Goal: Task Accomplishment & Management: Manage account settings

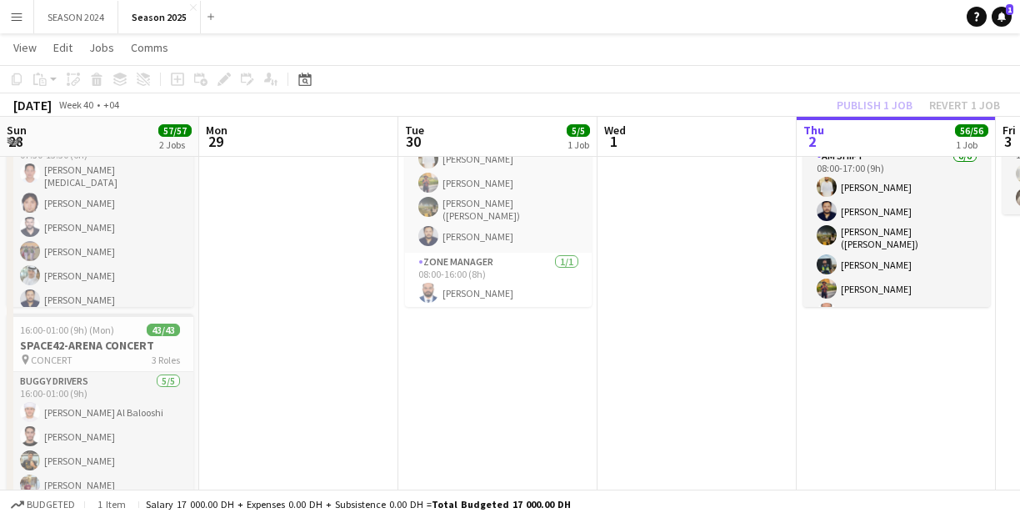
scroll to position [1894, 0]
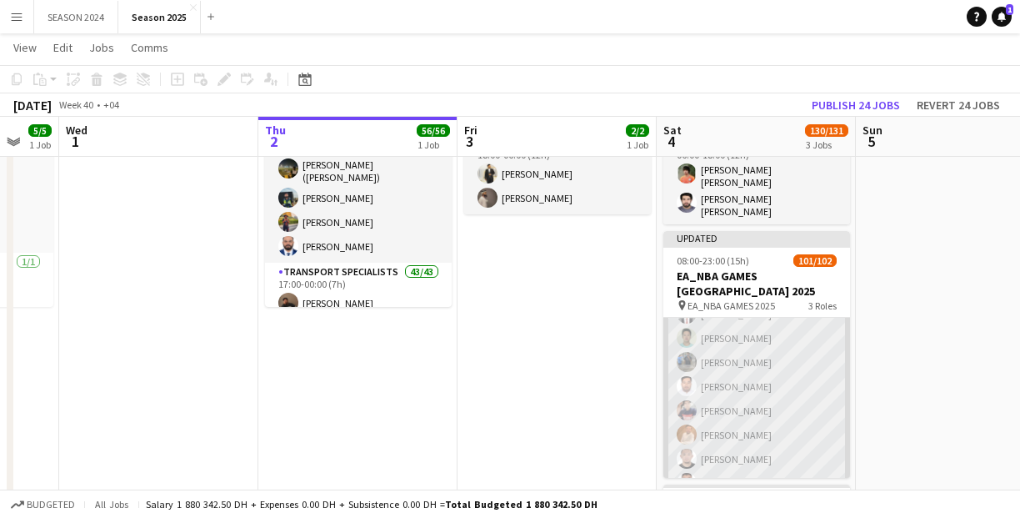
scroll to position [2027, 0]
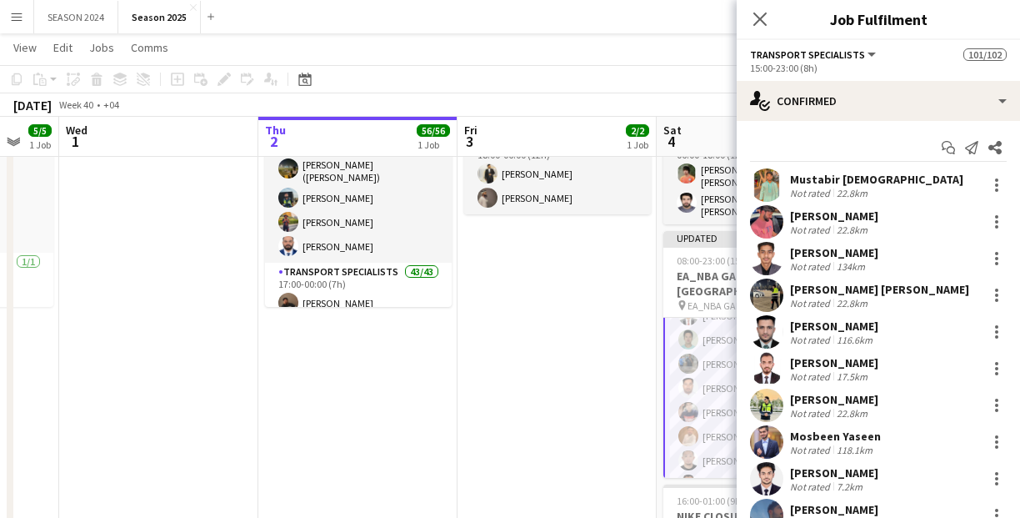
scroll to position [67, 0]
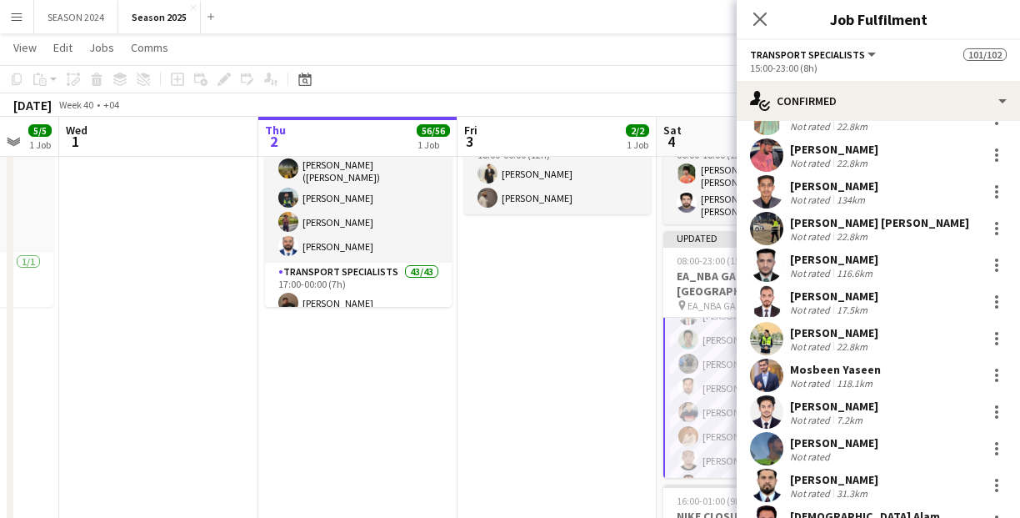
click at [769, 157] on app-user-avatar at bounding box center [766, 154] width 33 height 33
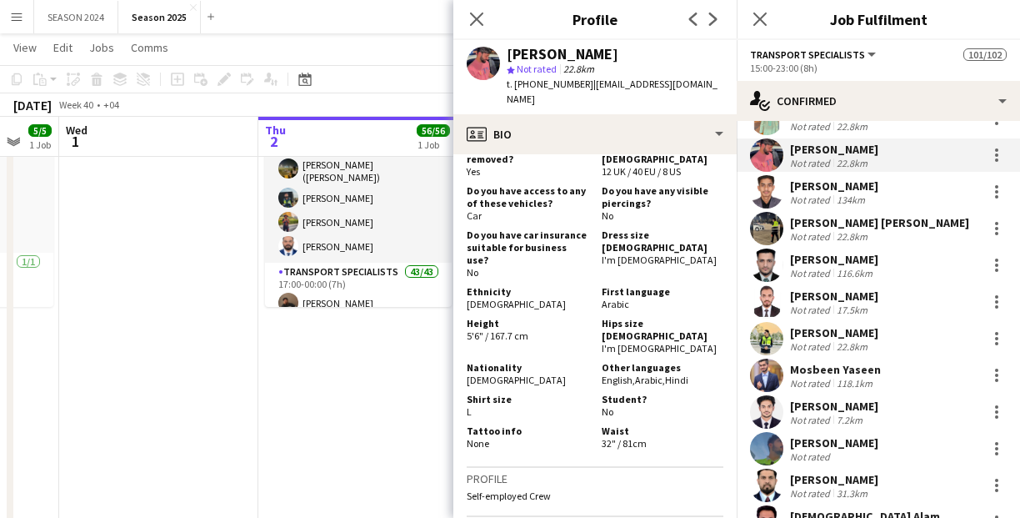
scroll to position [133, 0]
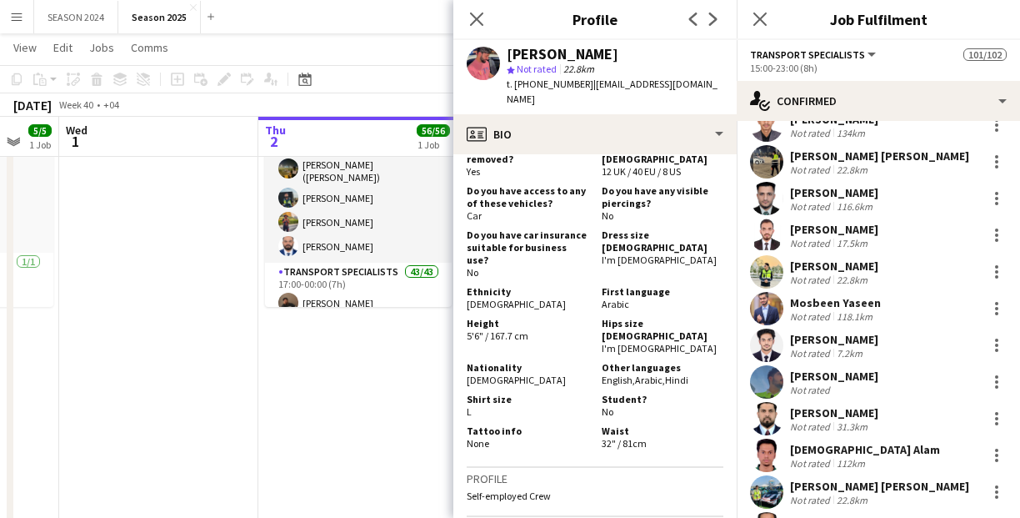
click at [769, 133] on app-user-avatar at bounding box center [766, 124] width 33 height 33
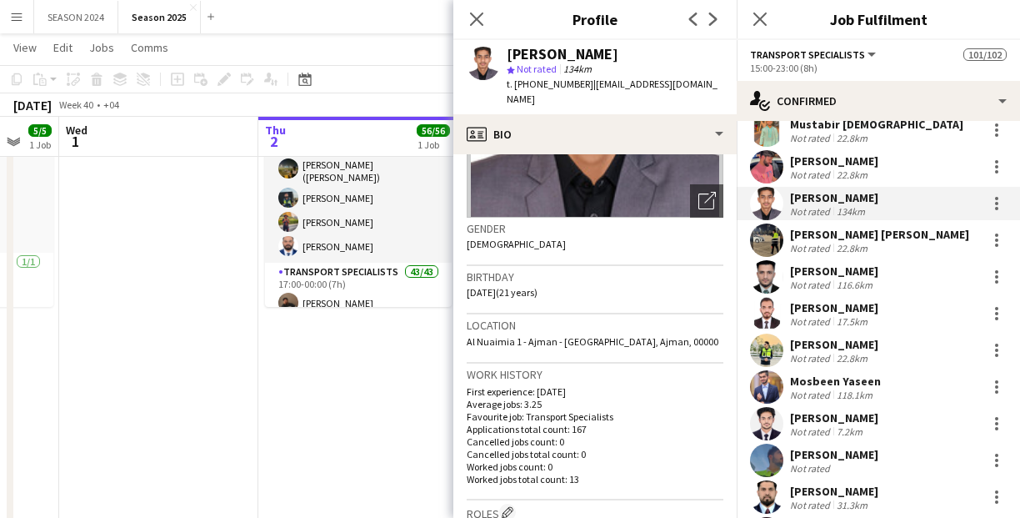
scroll to position [0, 0]
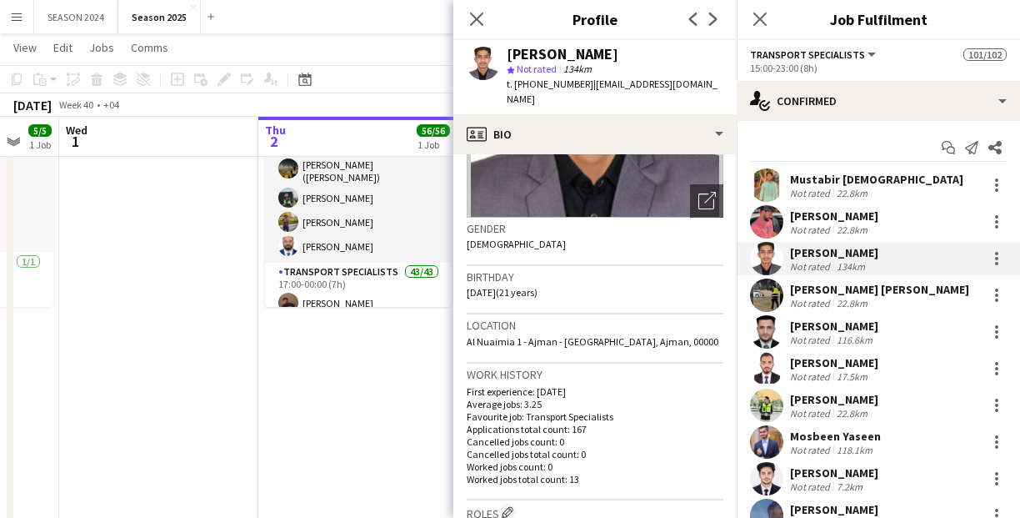
click at [877, 288] on div "[PERSON_NAME] [PERSON_NAME]" at bounding box center [879, 289] width 179 height 15
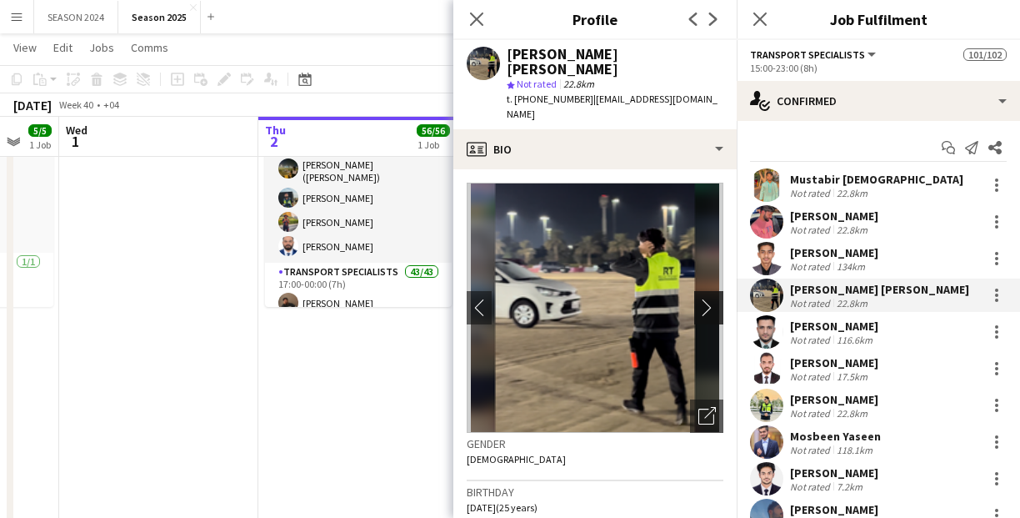
click at [699, 298] on app-icon "chevron-right" at bounding box center [712, 307] width 26 height 18
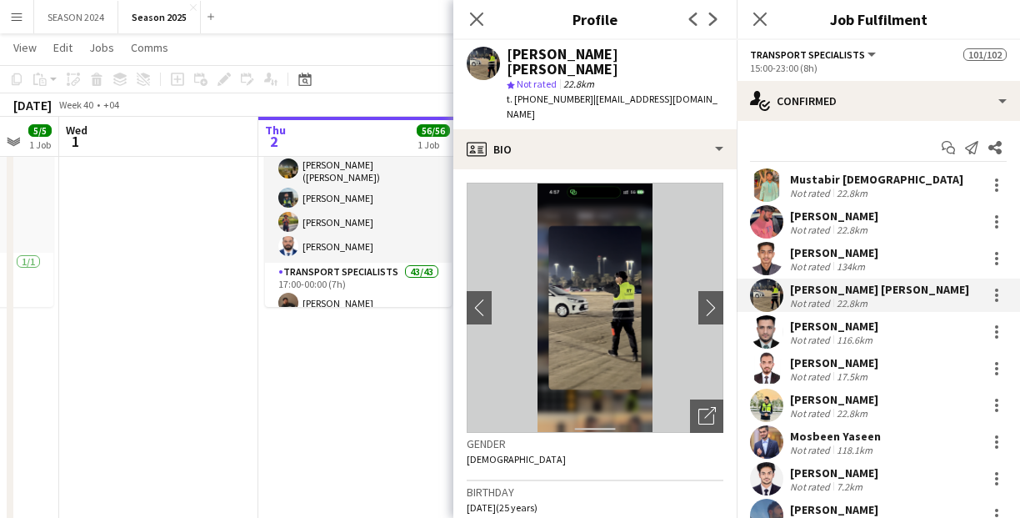
click at [775, 333] on app-user-avatar at bounding box center [766, 331] width 33 height 33
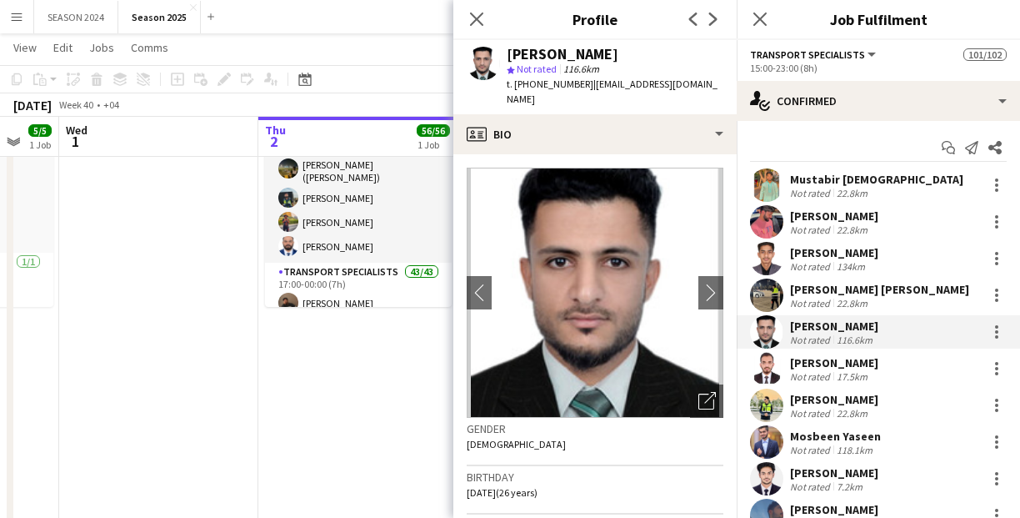
scroll to position [67, 0]
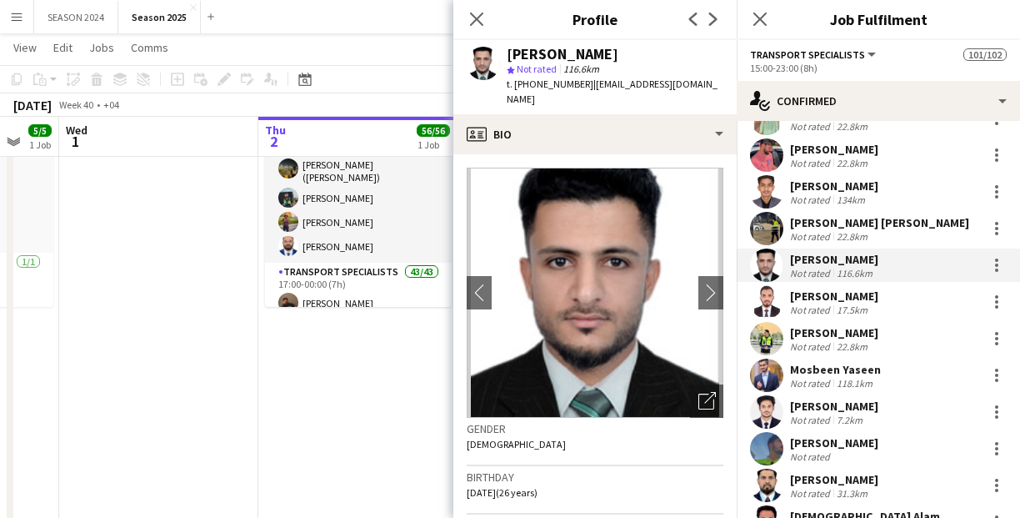
click at [772, 297] on app-user-avatar at bounding box center [766, 301] width 33 height 33
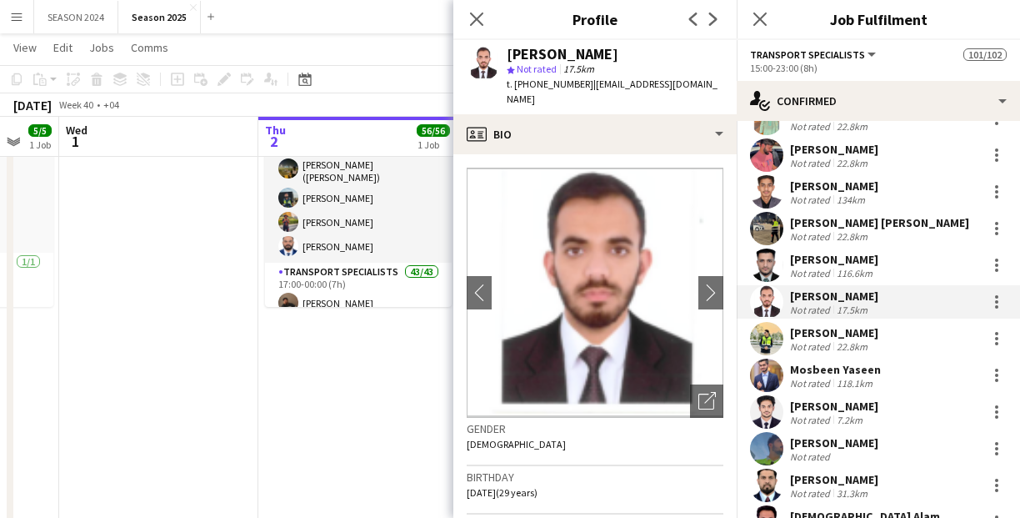
scroll to position [133, 0]
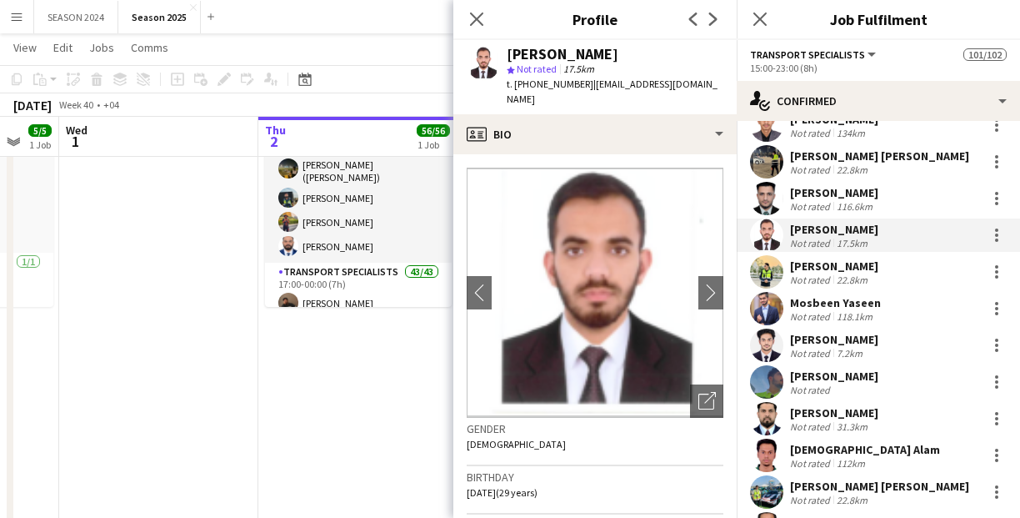
click at [772, 266] on app-user-avatar at bounding box center [766, 271] width 33 height 33
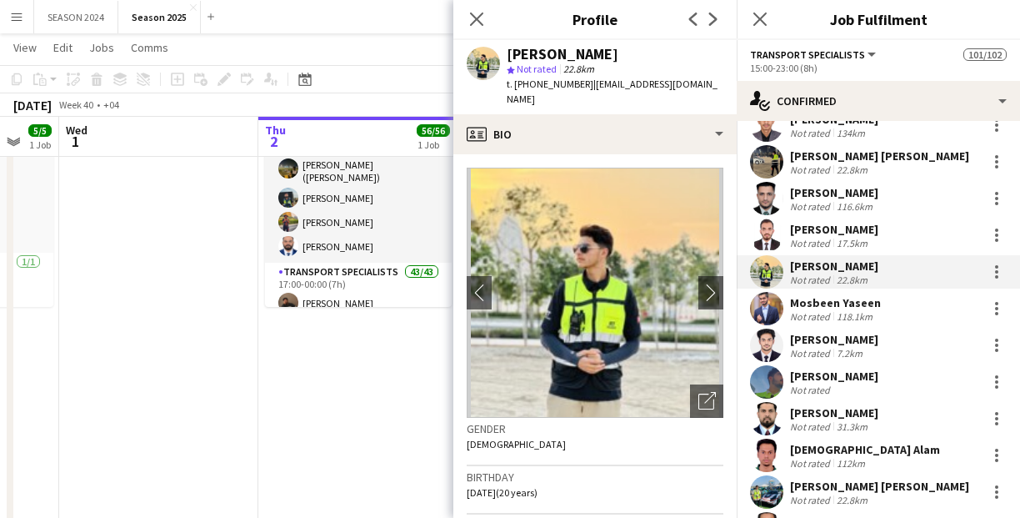
click at [776, 310] on app-user-avatar at bounding box center [766, 308] width 33 height 33
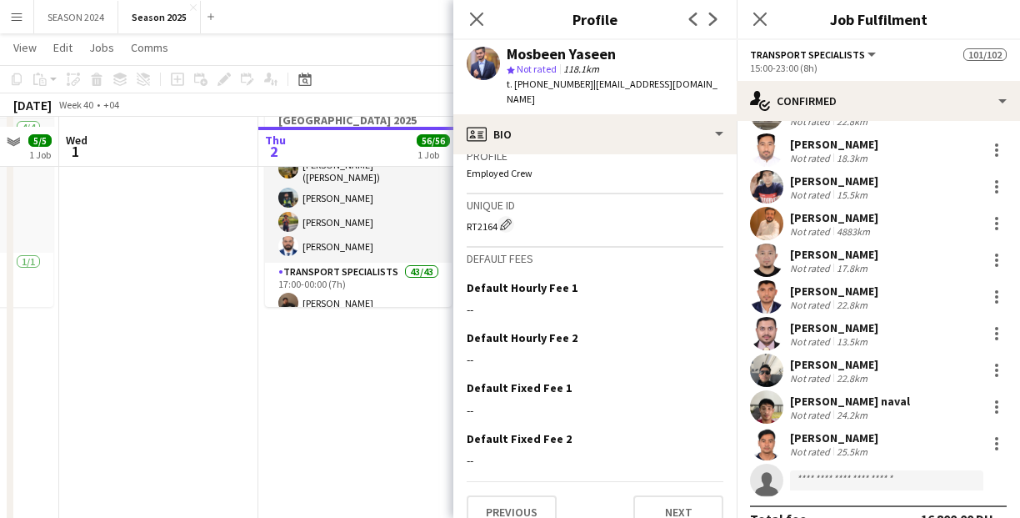
scroll to position [400, 0]
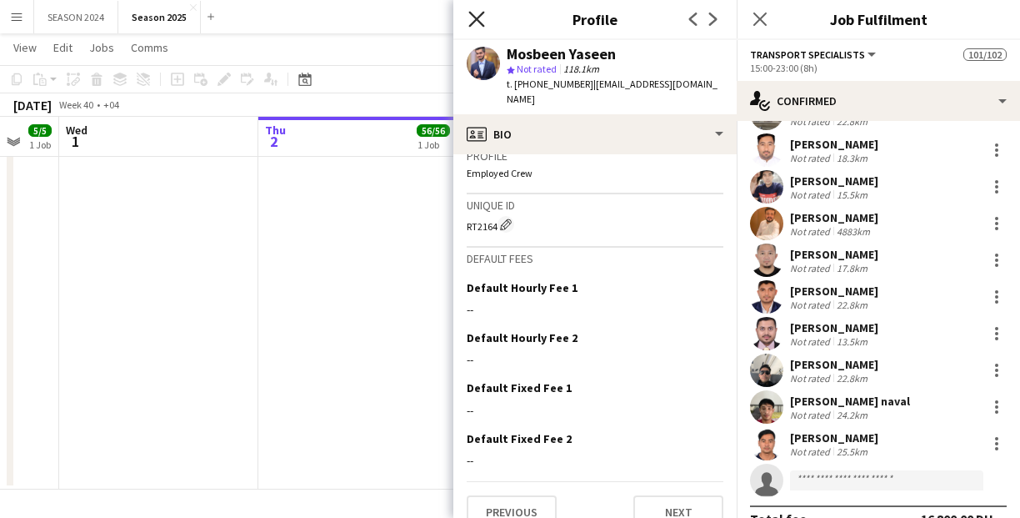
click at [473, 13] on icon "Close pop-in" at bounding box center [477, 19] width 16 height 16
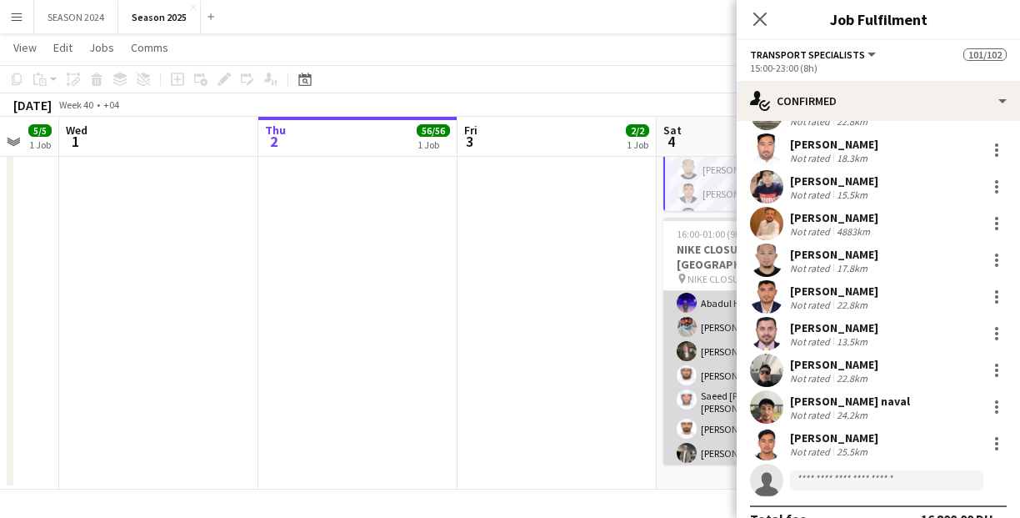
scroll to position [529, 0]
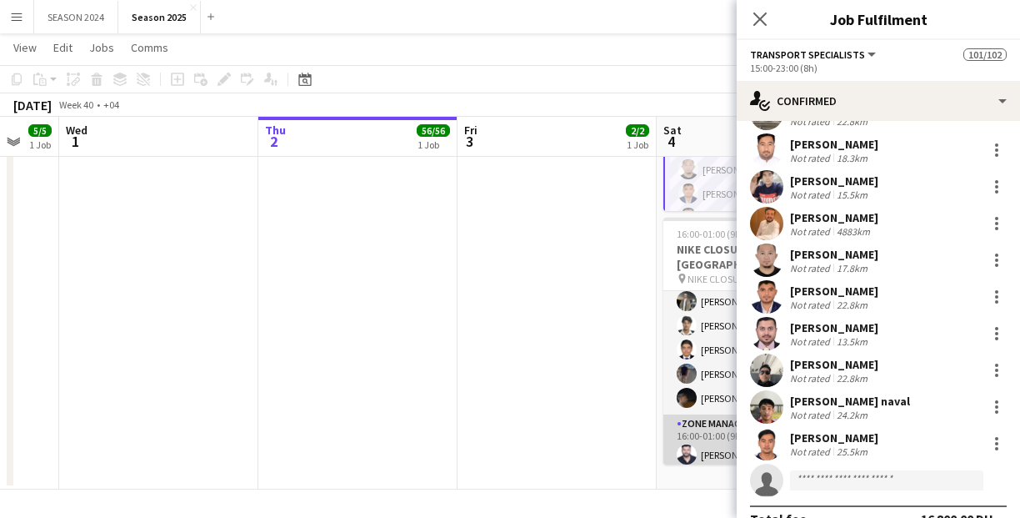
click at [716, 414] on app-card-role "Zone Manager [DATE] 16:00-01:00 (9h) [PERSON_NAME] [PERSON_NAME]" at bounding box center [757, 454] width 187 height 81
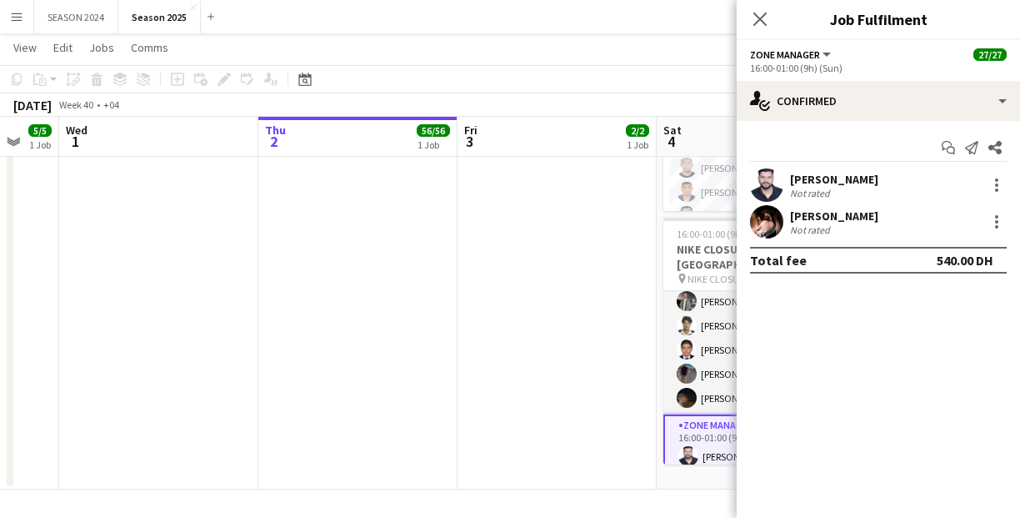
scroll to position [2027, 0]
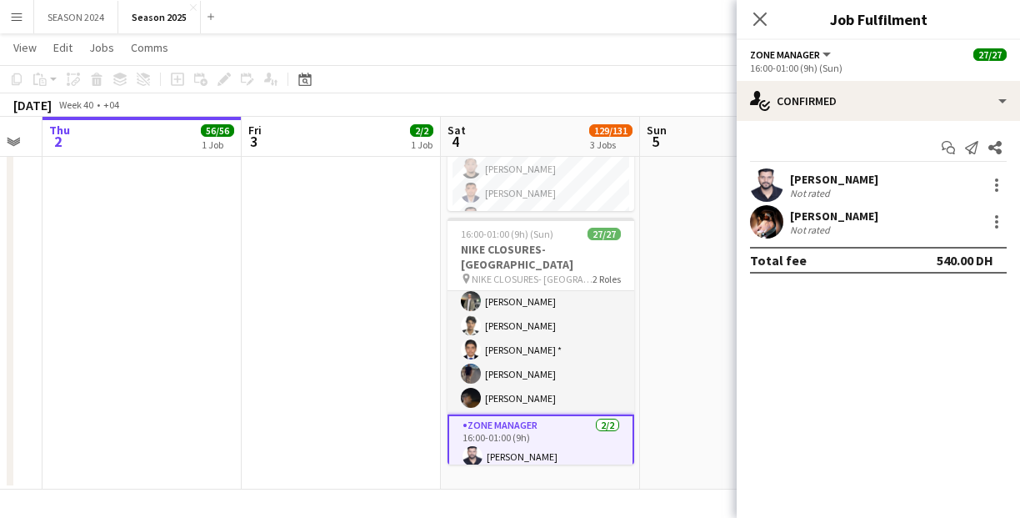
drag, startPoint x: 519, startPoint y: 392, endPoint x: 374, endPoint y: 411, distance: 145.5
click at [374, 411] on app-calendar-viewport "Sun 28 57/57 2 Jobs Mon 29 Tue 30 5/5 1 Job Wed 1 Thu 2 56/56 1 Job Fri 3 2/2 1…" at bounding box center [510, 77] width 1020 height 824
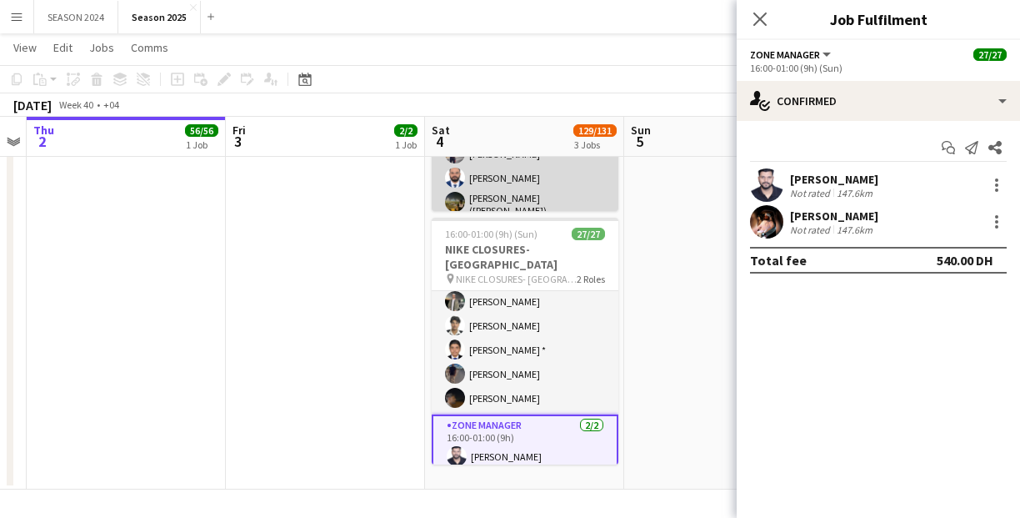
click at [529, 173] on app-card-role "Zone Manager [DATE] 15:00-23:00 (8h) [PERSON_NAME] Baloshi [PERSON_NAME] Abdull…" at bounding box center [525, 119] width 187 height 303
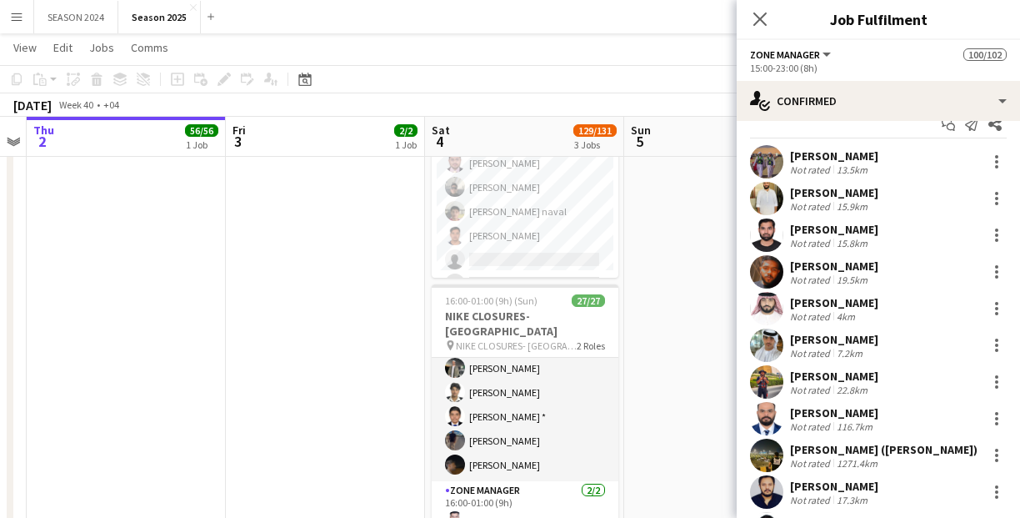
scroll to position [0, 0]
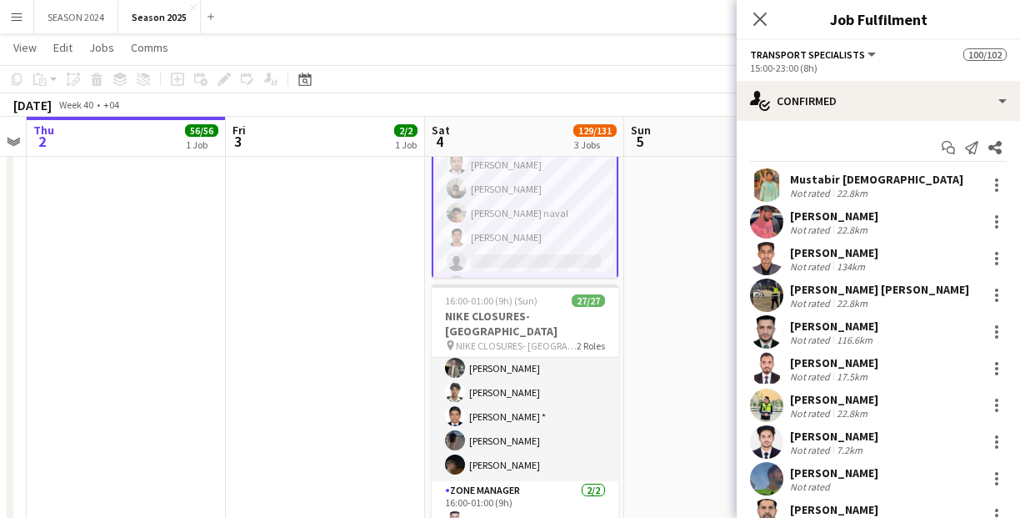
scroll to position [2148, 0]
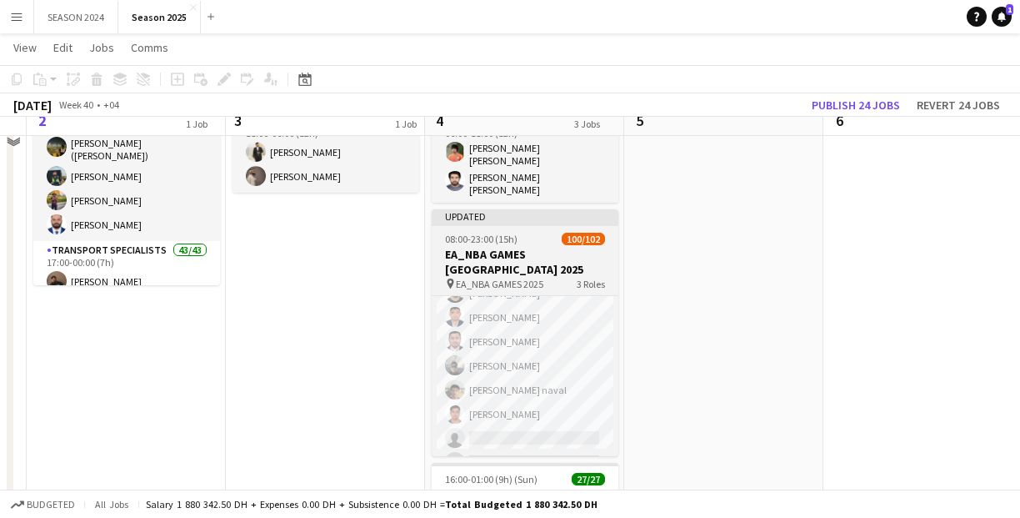
scroll to position [133, 0]
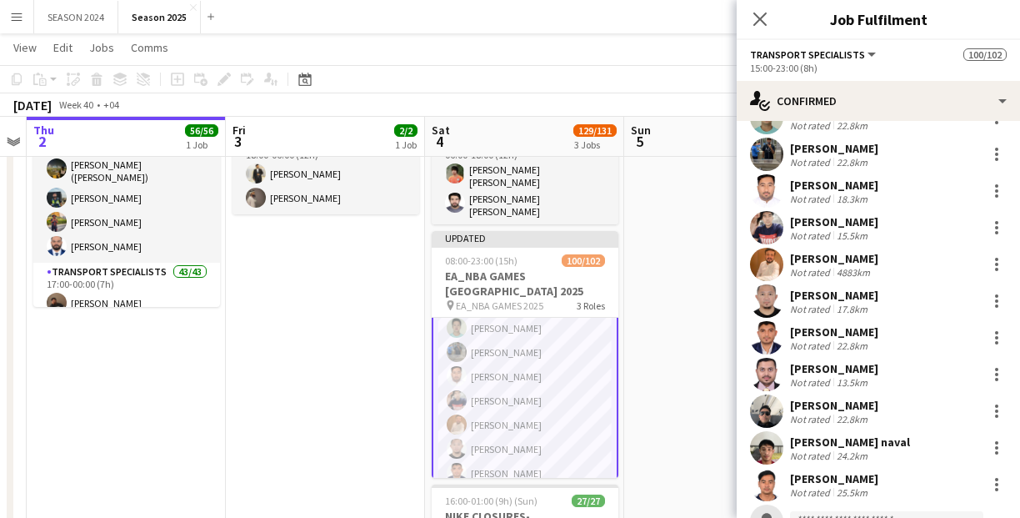
scroll to position [2814, 0]
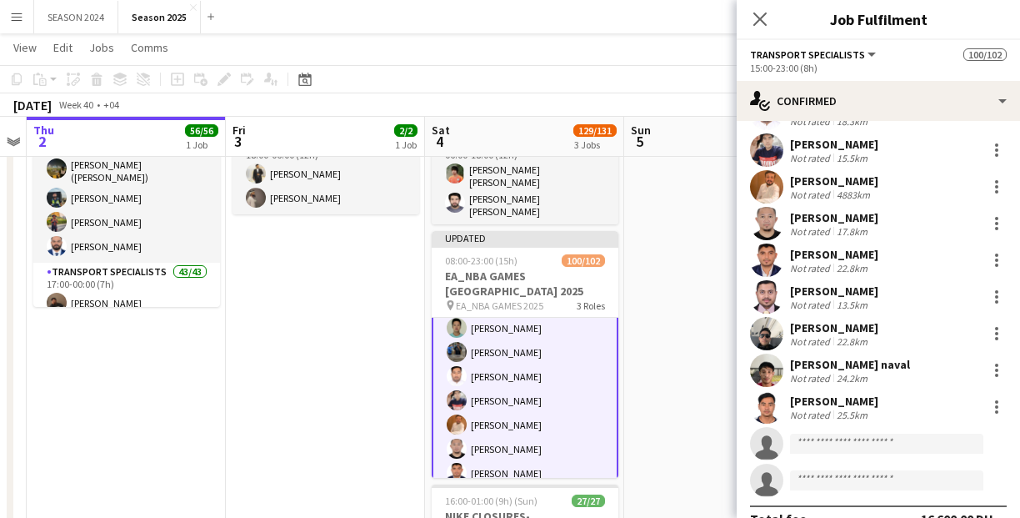
click at [769, 353] on app-user-avatar at bounding box center [766, 369] width 33 height 33
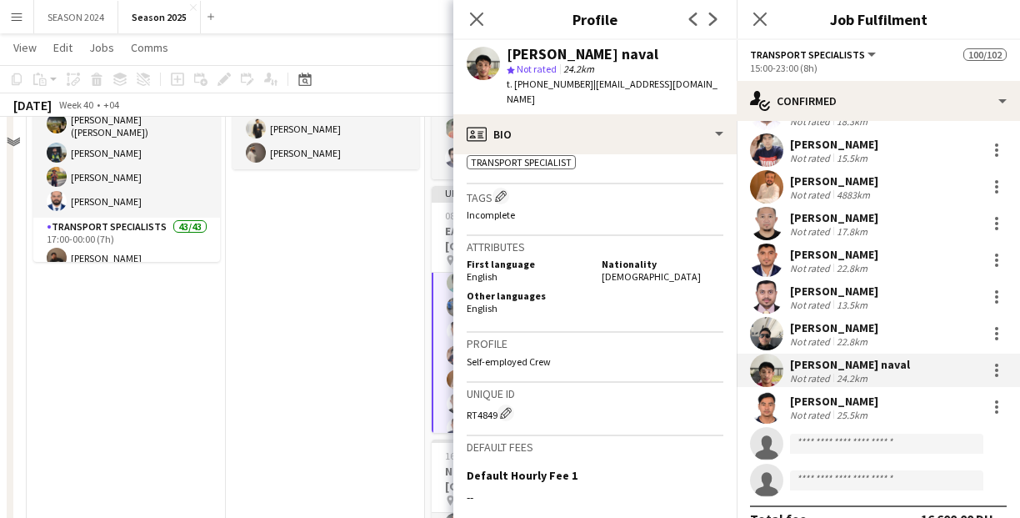
scroll to position [200, 0]
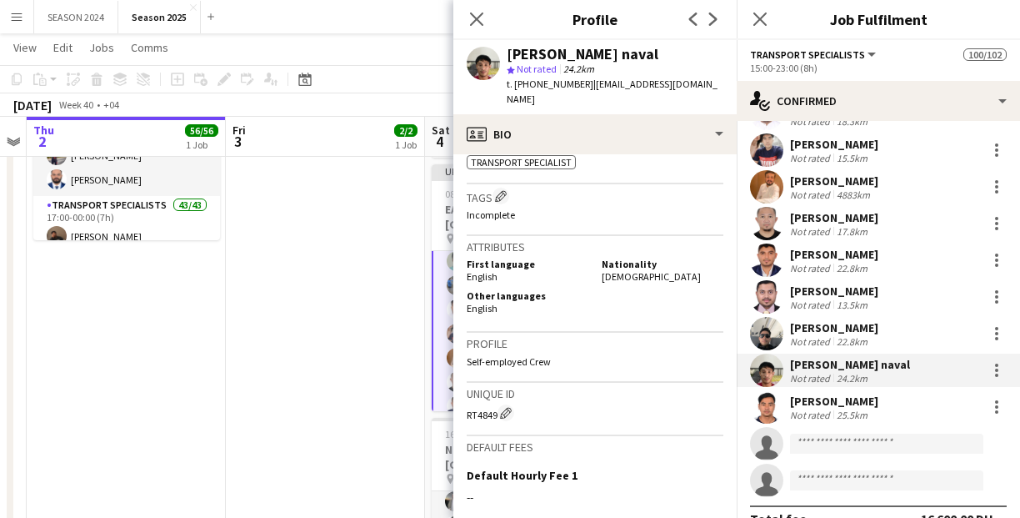
click at [319, 301] on app-date-cell "18:00-06:00 (12h) (Sat) 2/2 NIKE CLOSURES- [GEOGRAPHIC_DATA] pin NIKE CLOSURES-…" at bounding box center [325, 338] width 199 height 703
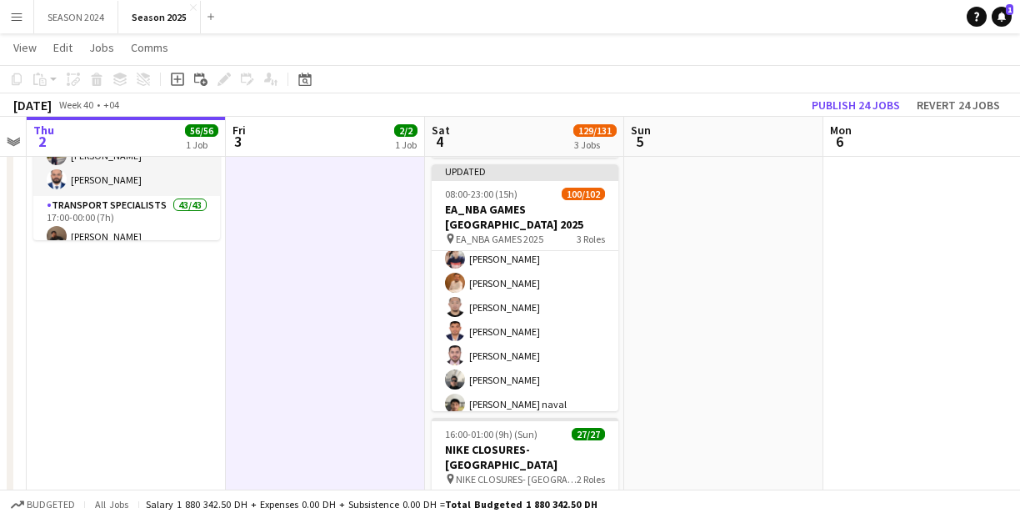
scroll to position [2079, 0]
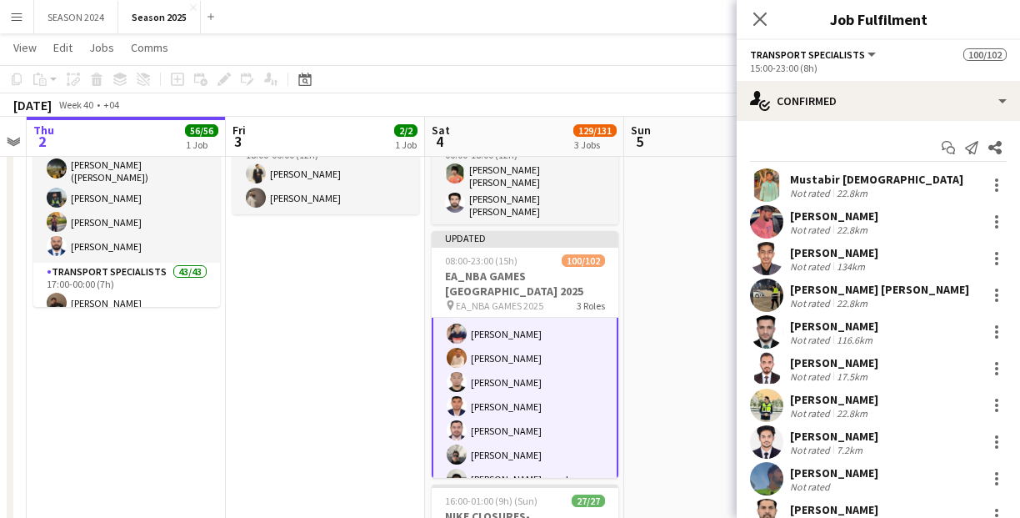
scroll to position [2148, 0]
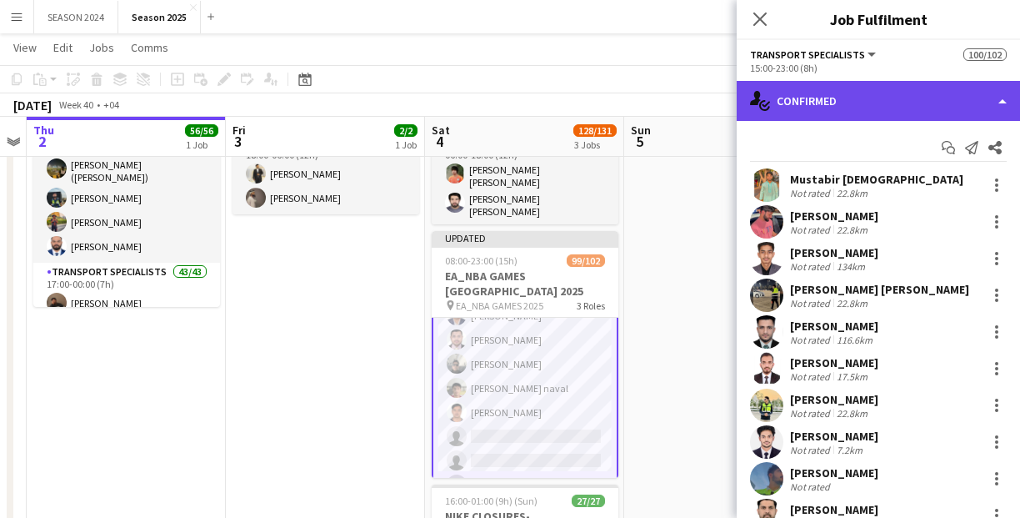
click at [938, 106] on div "single-neutral-actions-check-2 Confirmed" at bounding box center [878, 101] width 283 height 40
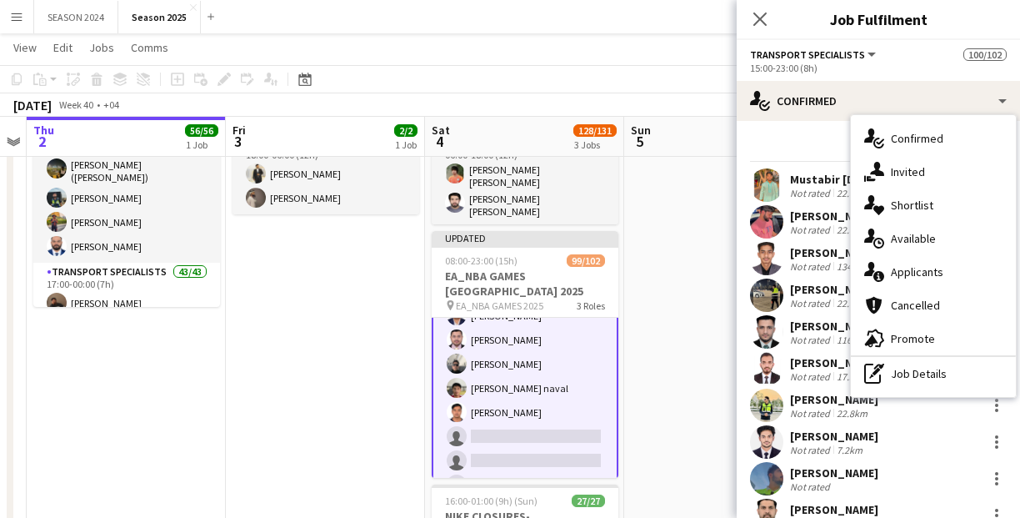
click at [914, 265] on span "Applicants" at bounding box center [917, 271] width 53 height 15
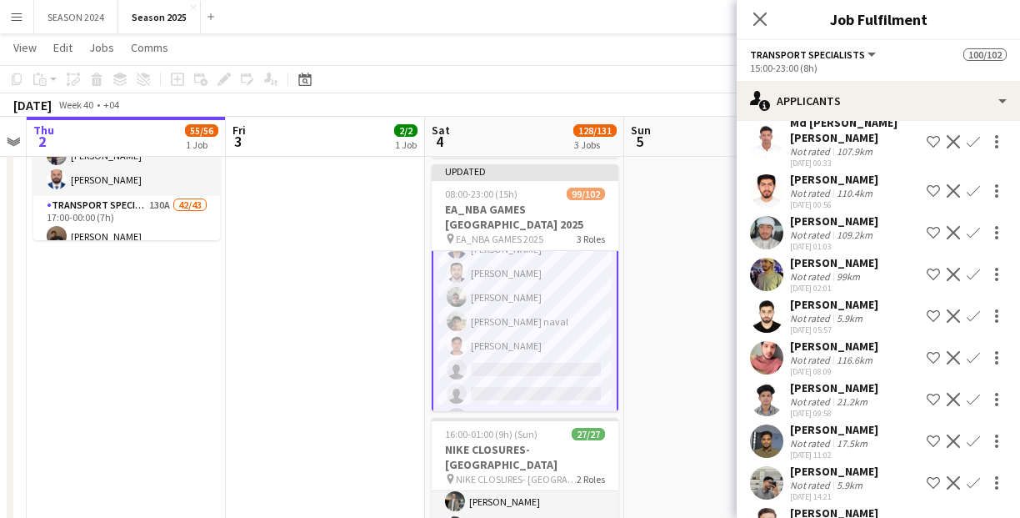
scroll to position [3129, 0]
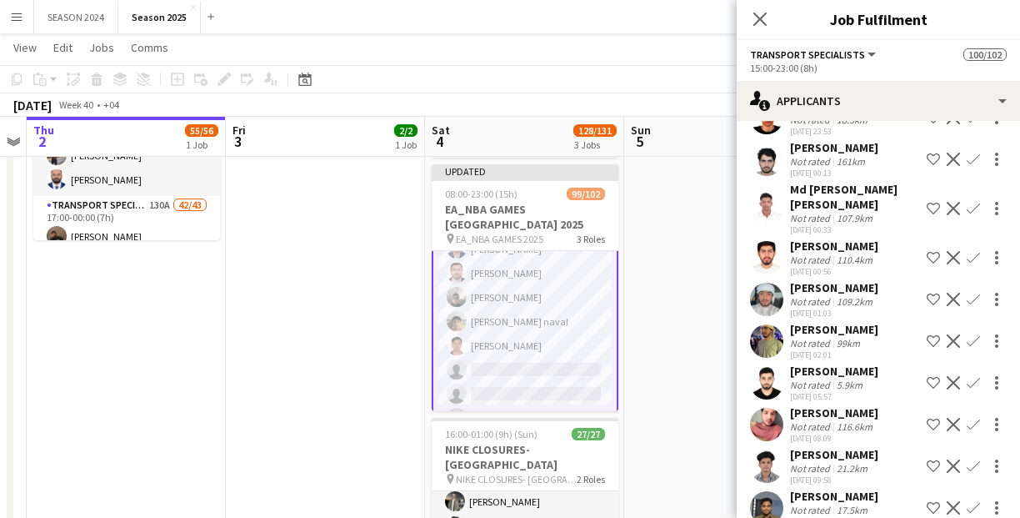
click at [782, 293] on app-user-avatar at bounding box center [766, 299] width 33 height 33
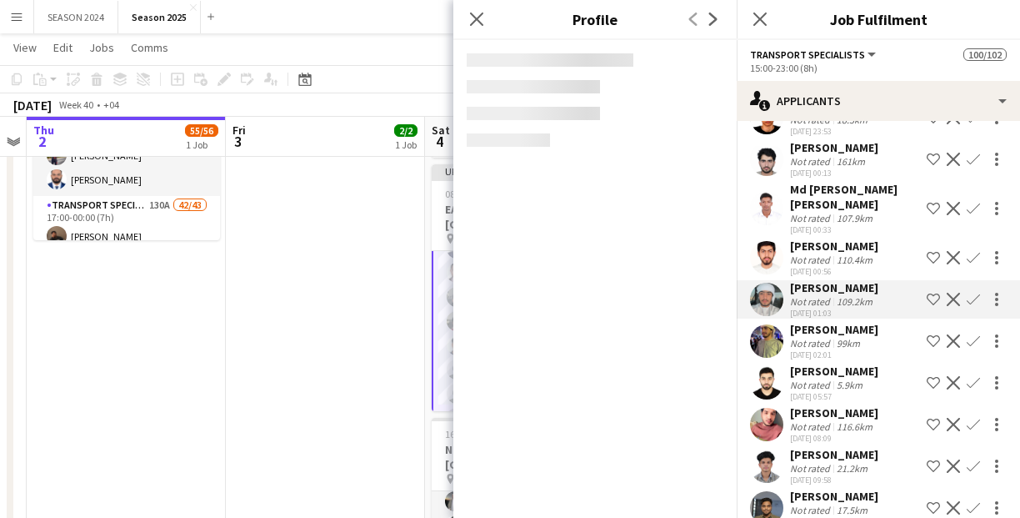
scroll to position [3476, 0]
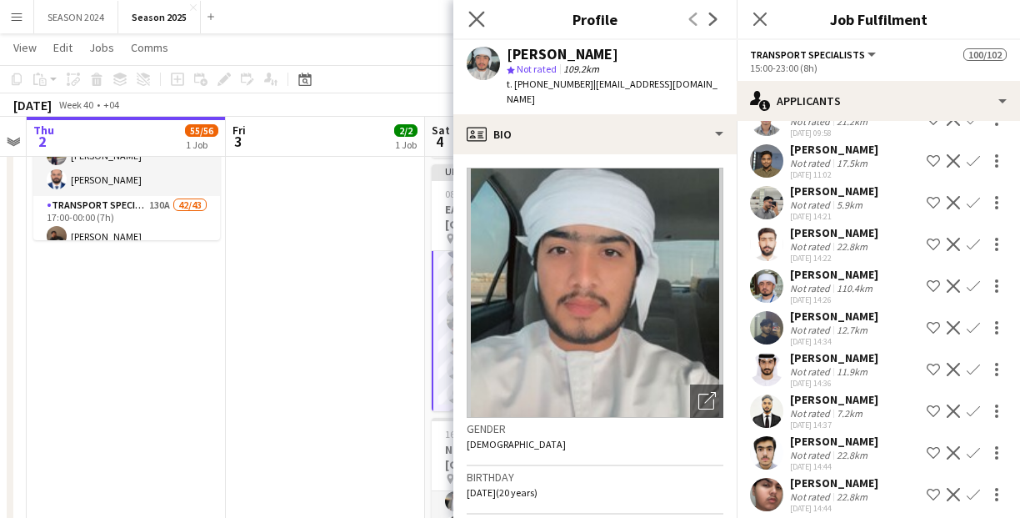
click at [484, 25] on icon at bounding box center [477, 19] width 16 height 16
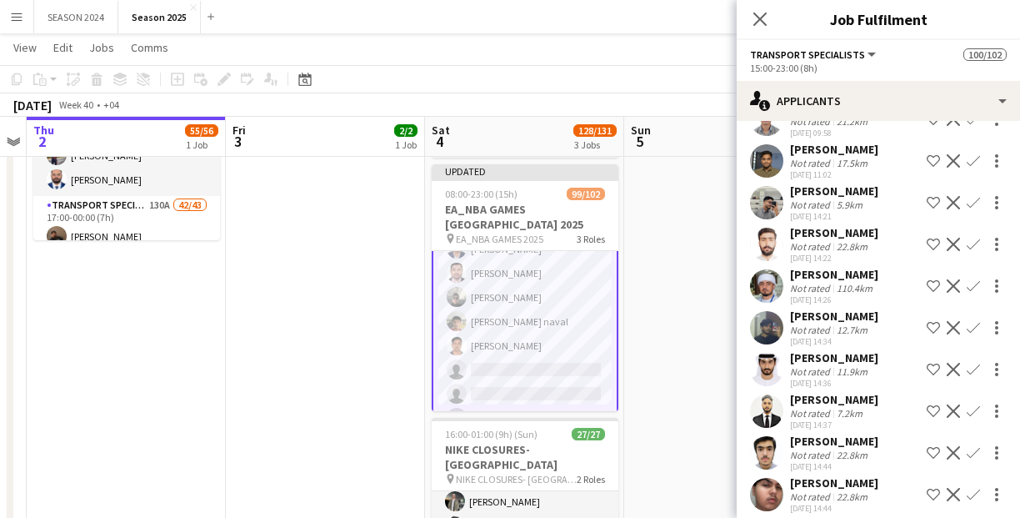
click at [757, 23] on icon "Close pop-in" at bounding box center [760, 19] width 13 height 13
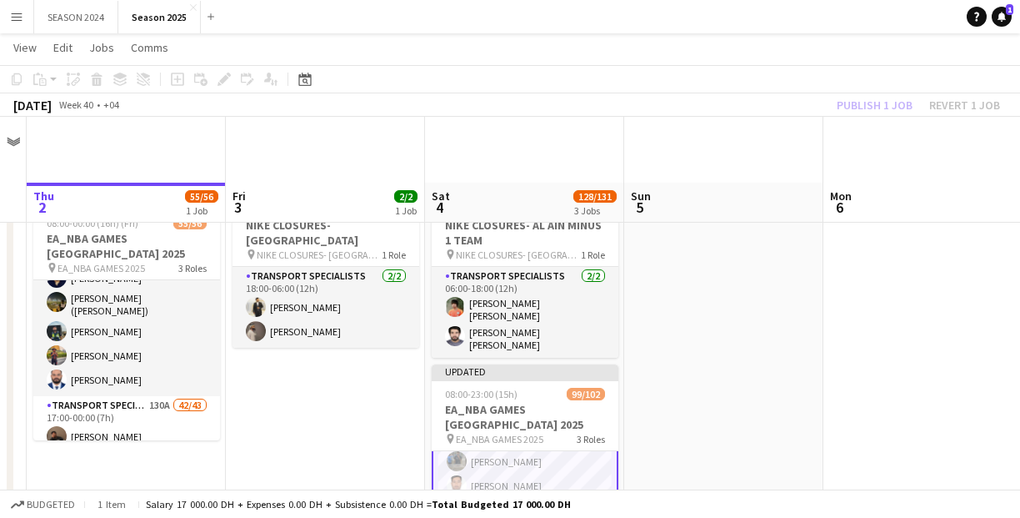
scroll to position [200, 0]
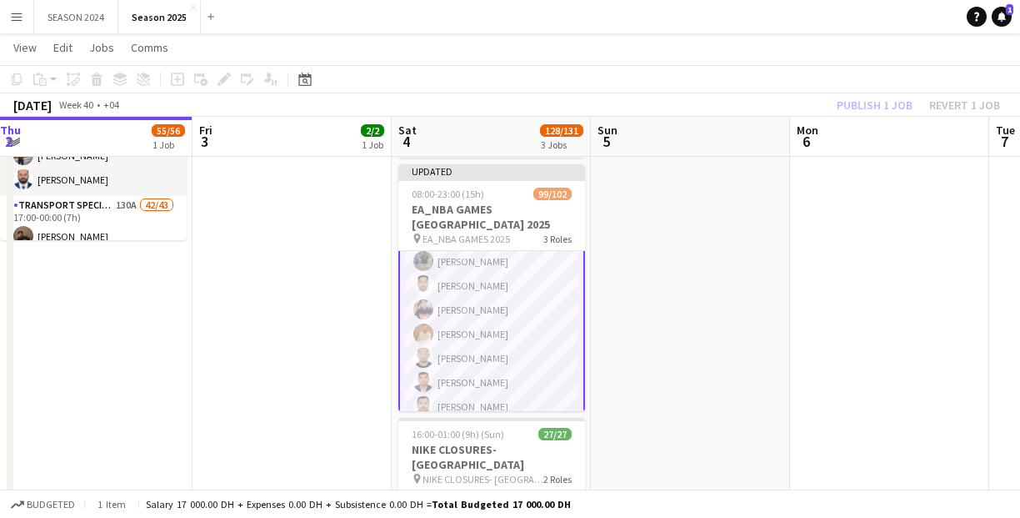
drag, startPoint x: 678, startPoint y: 253, endPoint x: 644, endPoint y: 315, distance: 70.9
click at [644, 315] on app-calendar-viewport "Sun 28 57/57 2 Jobs Mon 29 Tue 30 5/5 1 Job Wed 1 Thu 2 55/56 1 Job Fri 3 2/2 1…" at bounding box center [510, 277] width 1020 height 824
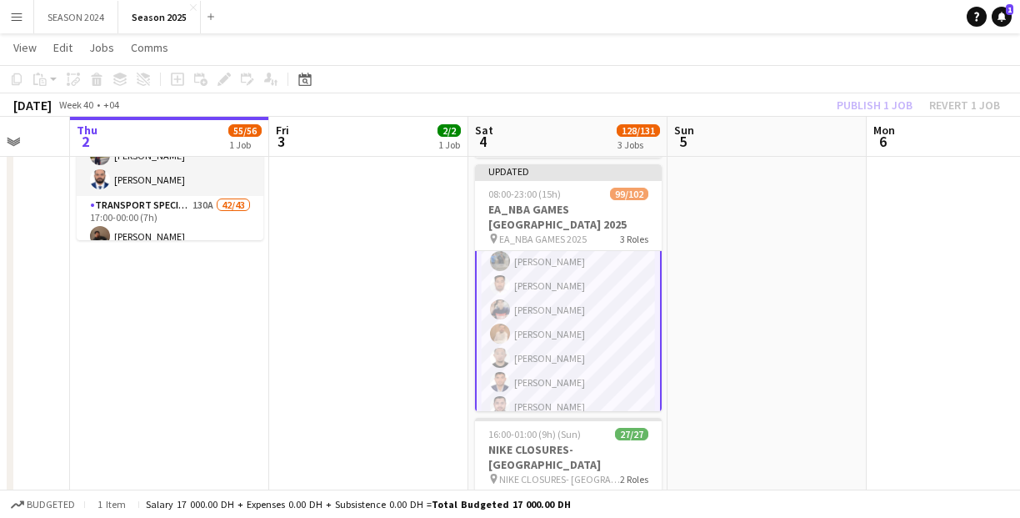
drag, startPoint x: 775, startPoint y: 23, endPoint x: 853, endPoint y: -48, distance: 105.6
click at [853, 0] on html "Menu Boards Boards Boards All jobs Status Workforce Workforce My Workforce Recr…" at bounding box center [510, 259] width 1020 height 918
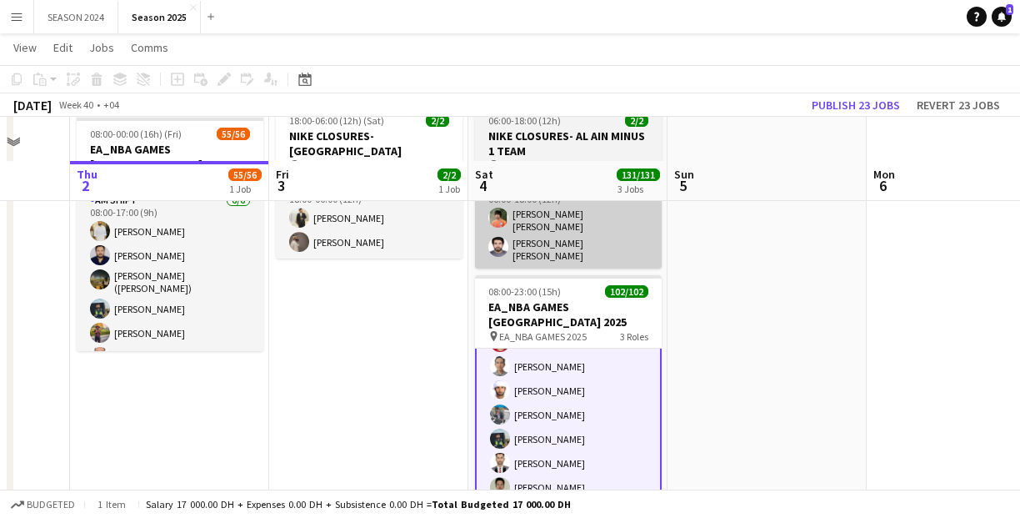
scroll to position [133, 0]
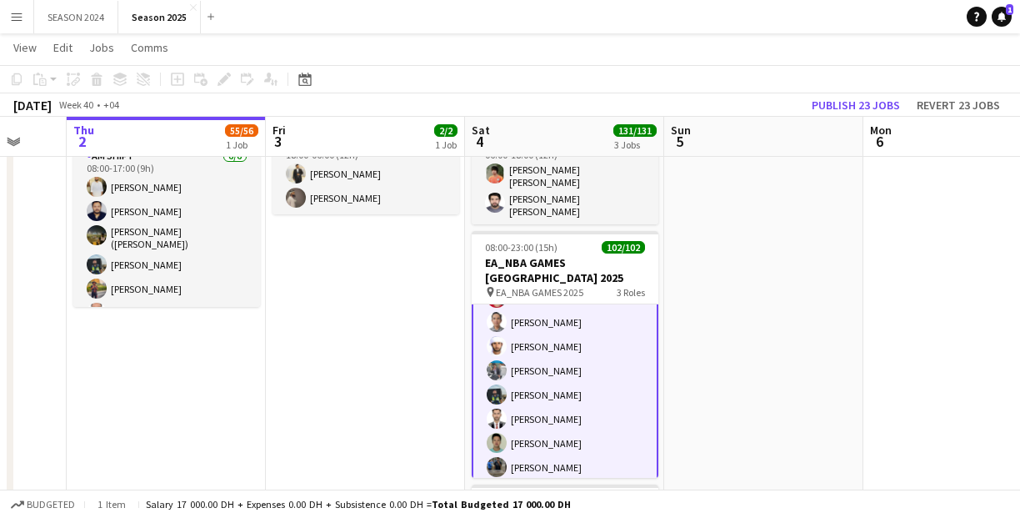
drag, startPoint x: 821, startPoint y: 249, endPoint x: 386, endPoint y: 268, distance: 435.6
click at [389, 282] on app-calendar-viewport "Sun 28 57/57 2 Jobs Mon 29 Tue 30 5/5 1 Job Wed 1 Thu 2 55/56 1 Job Fri 3 2/2 1…" at bounding box center [510, 344] width 1020 height 824
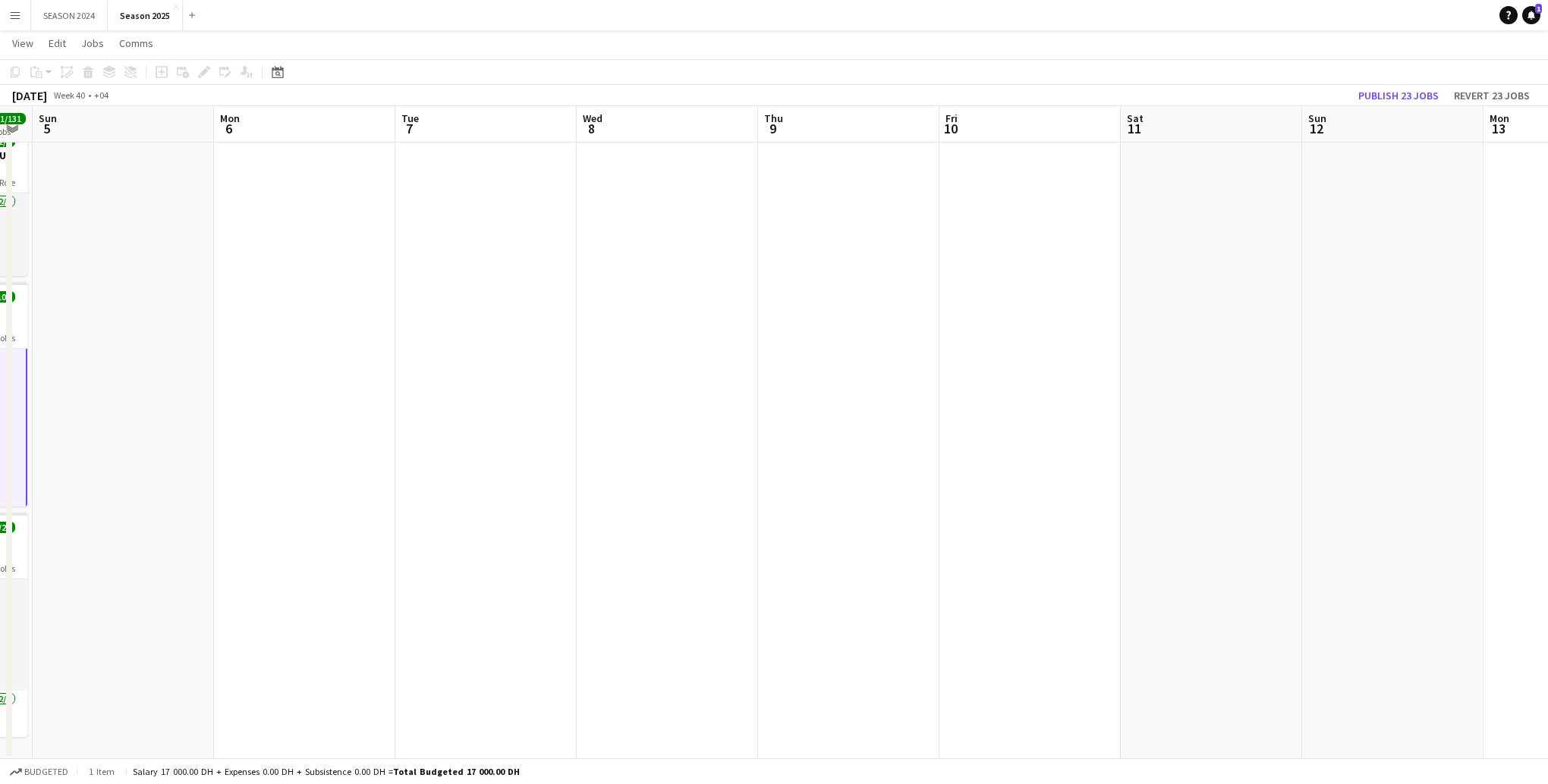
scroll to position [481, 0]
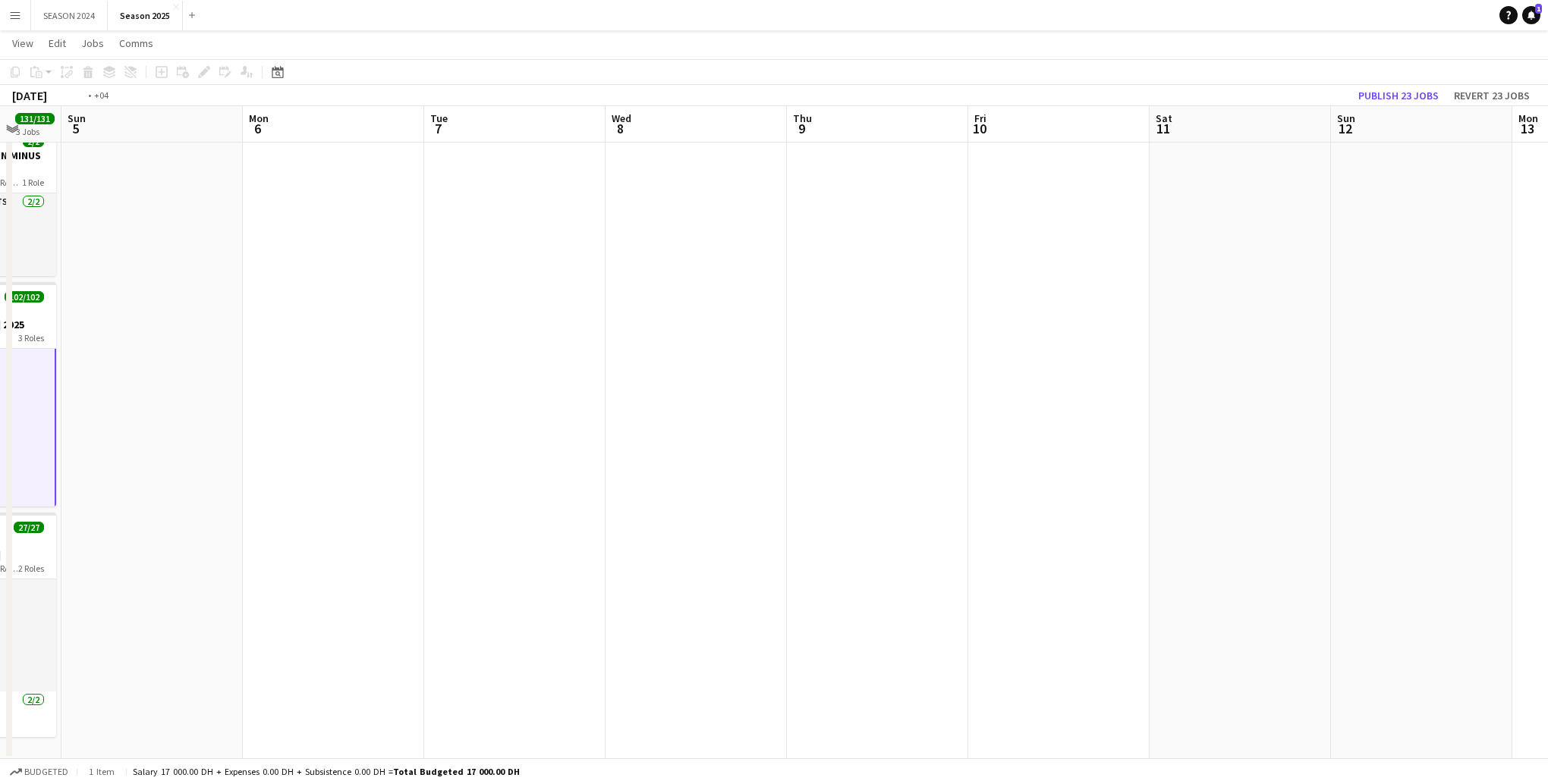
drag, startPoint x: 706, startPoint y: 285, endPoint x: 613, endPoint y: 491, distance: 226.0
click at [613, 470] on app-calendar-viewport "Thu 2 55/56 1 Job Fri 3 2/2 1 Job Sat 4 131/131 3 Jobs Sun 5 Mon 6 Tue 7 Wed 8 …" at bounding box center [774, 385] width 1548 height 749
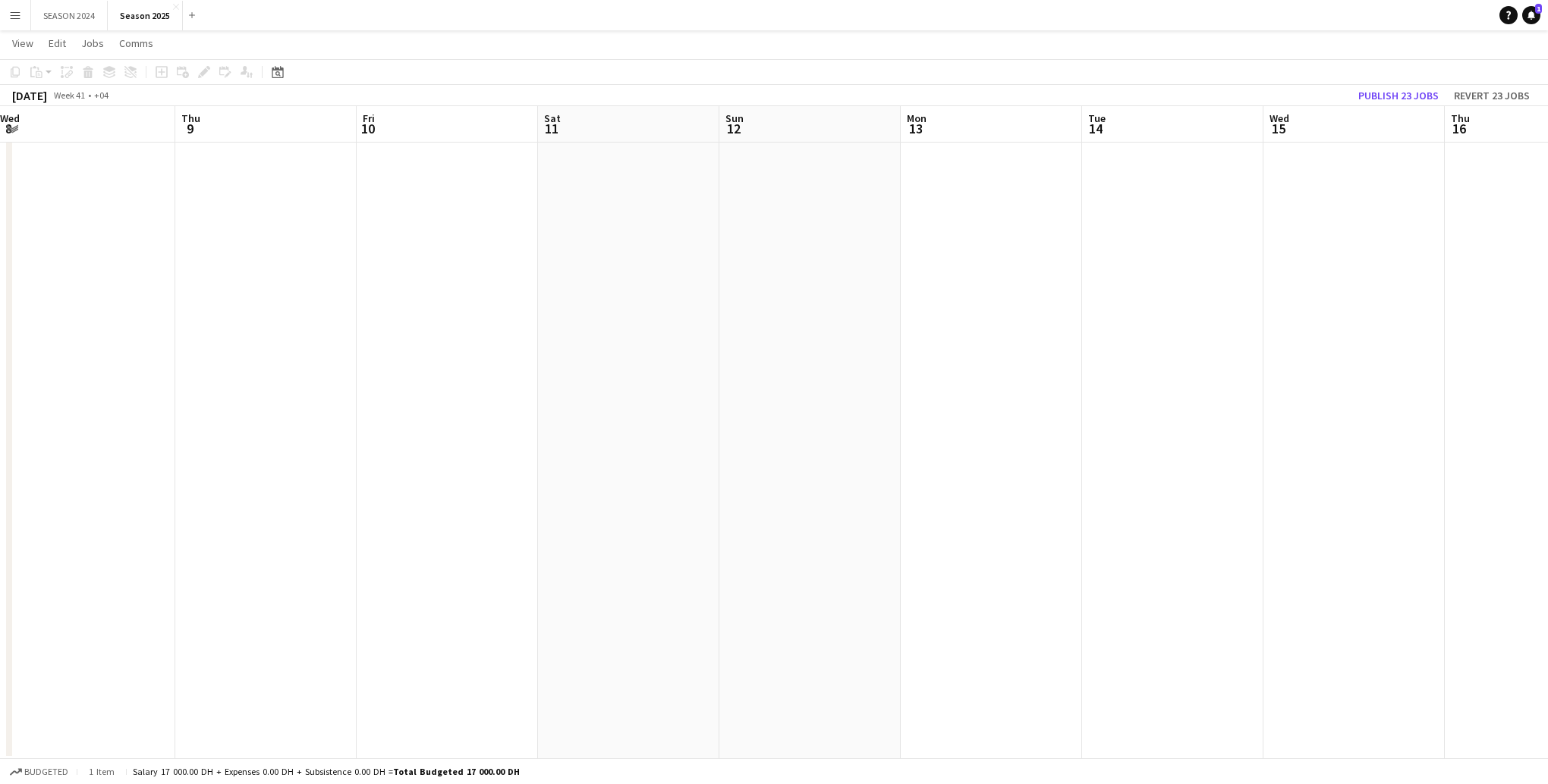
drag, startPoint x: 1150, startPoint y: 422, endPoint x: 465, endPoint y: 479, distance: 687.4
click at [465, 470] on app-calendar-viewport "Sun 5 Mon 6 Tue 7 Wed 8 Thu 9 Fri 10 Sat 11 Sun 12 Mon 13 Tue 14 Wed 15 Thu 16 …" at bounding box center [774, 385] width 1548 height 749
drag, startPoint x: 1010, startPoint y: 498, endPoint x: 683, endPoint y: 513, distance: 327.3
click at [604, 470] on app-calendar-viewport "Fri 10 Sat 11 Sun 12 Mon 13 Tue 14 Wed 15 Thu 16 Fri 17 Sat 18 Sun 19 Mon 20 Tu…" at bounding box center [774, 385] width 1548 height 749
drag, startPoint x: 1194, startPoint y: 473, endPoint x: 681, endPoint y: 496, distance: 513.5
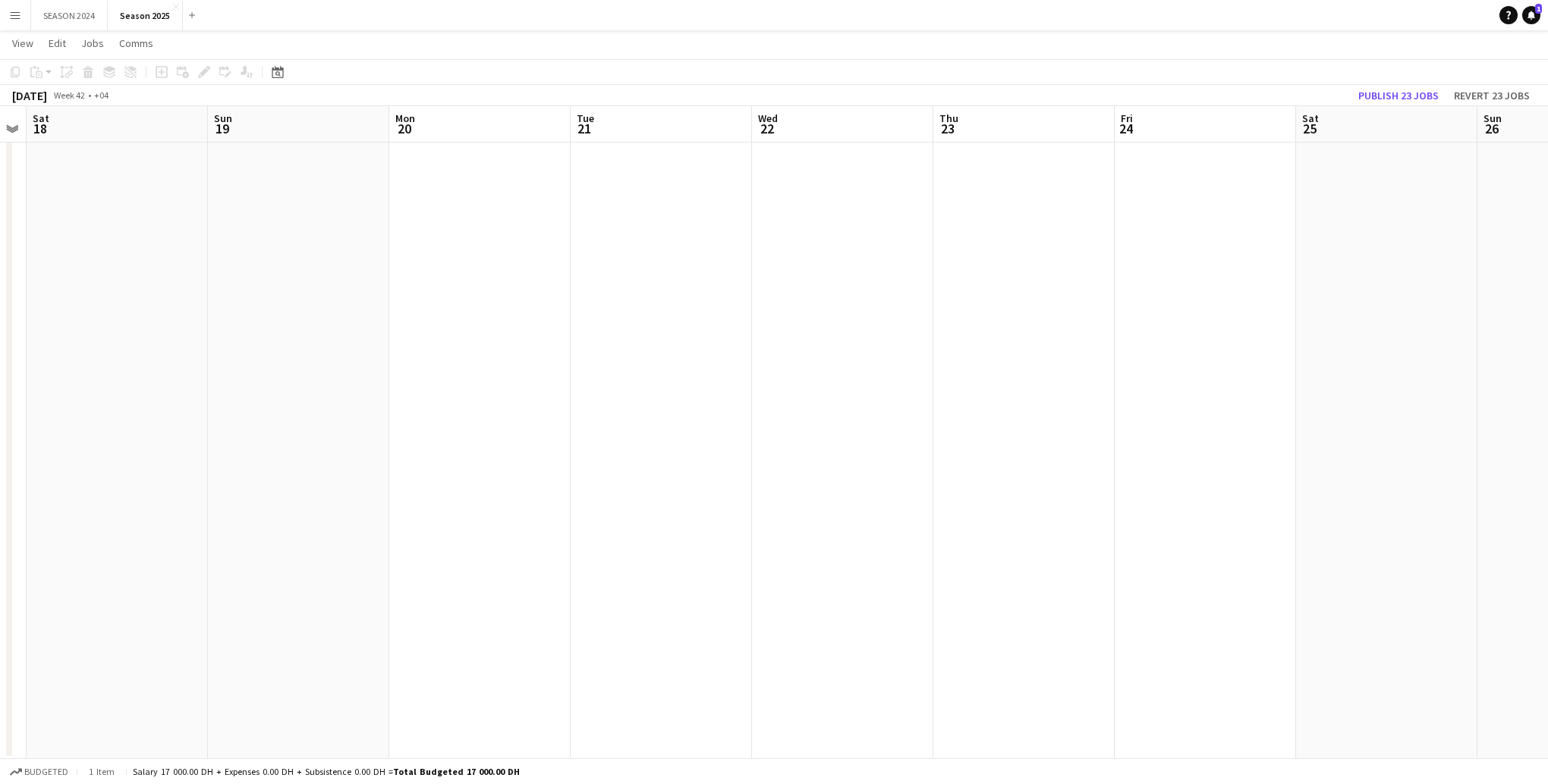
click at [535, 470] on app-calendar-viewport "Wed 15 Thu 16 Fri 17 Sat 18 Sun 19 Mon 20 Tue 21 Wed 22 Thu 23 Fri 24 Sat 25 Su…" at bounding box center [774, 385] width 1548 height 749
drag, startPoint x: 1220, startPoint y: 467, endPoint x: 389, endPoint y: 550, distance: 835.1
click at [389, 470] on app-calendar-viewport "Thu 16 Fri 17 Sat 18 Sun 19 Mon 20 Tue 21 Wed 22 Thu 23 Fri 24 Sat 25 Sun 26 Mo…" at bounding box center [774, 385] width 1548 height 749
drag, startPoint x: 1133, startPoint y: 486, endPoint x: 559, endPoint y: 583, distance: 582.1
click at [560, 470] on app-calendar-viewport "Tue 21 Wed 22 Thu 23 Fri 24 Sat 25 Sun 26 Mon 27 Tue 28 Wed 29 Thu 30 Fri 31 Sa…" at bounding box center [774, 385] width 1548 height 749
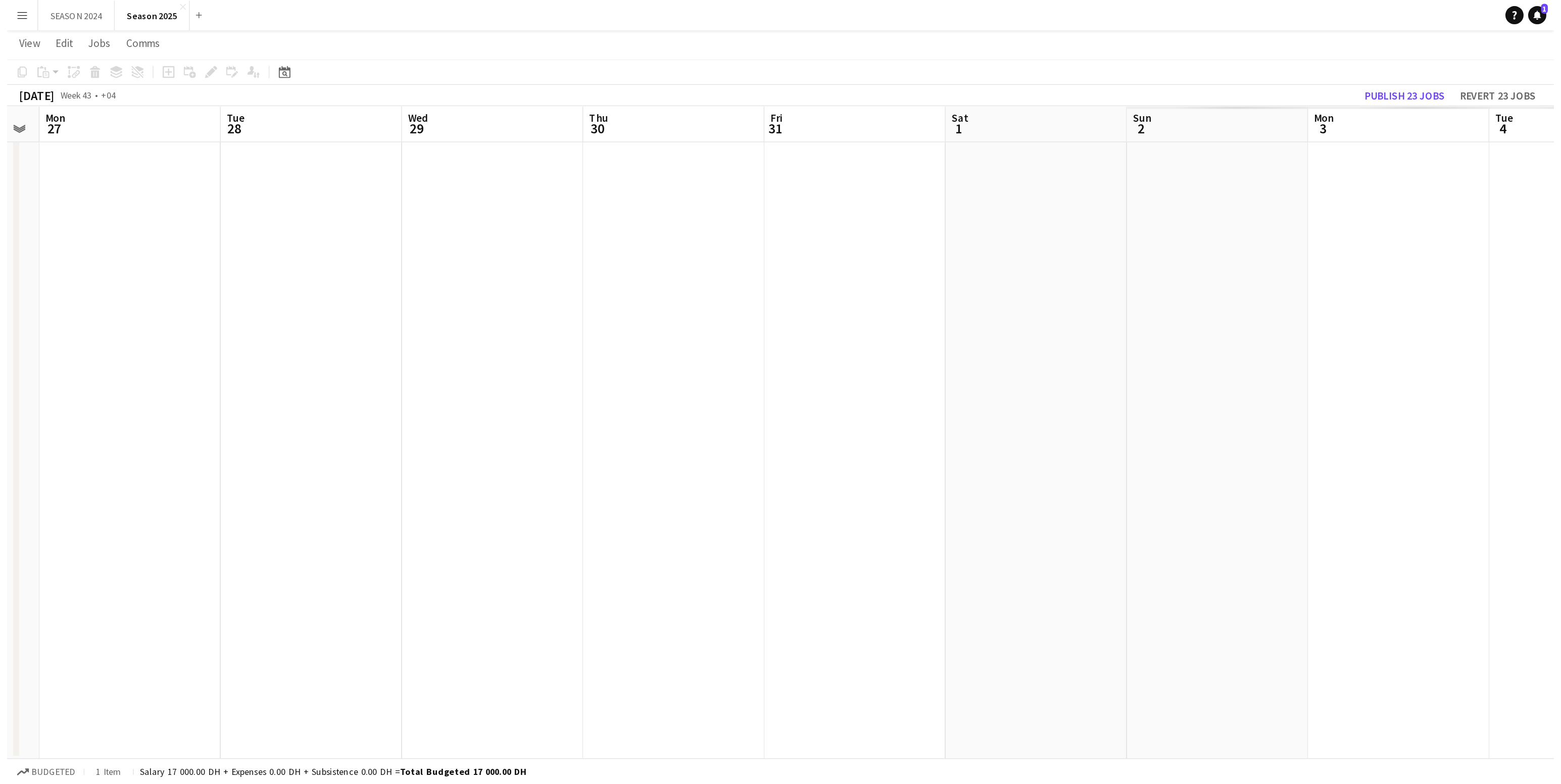
scroll to position [0, 0]
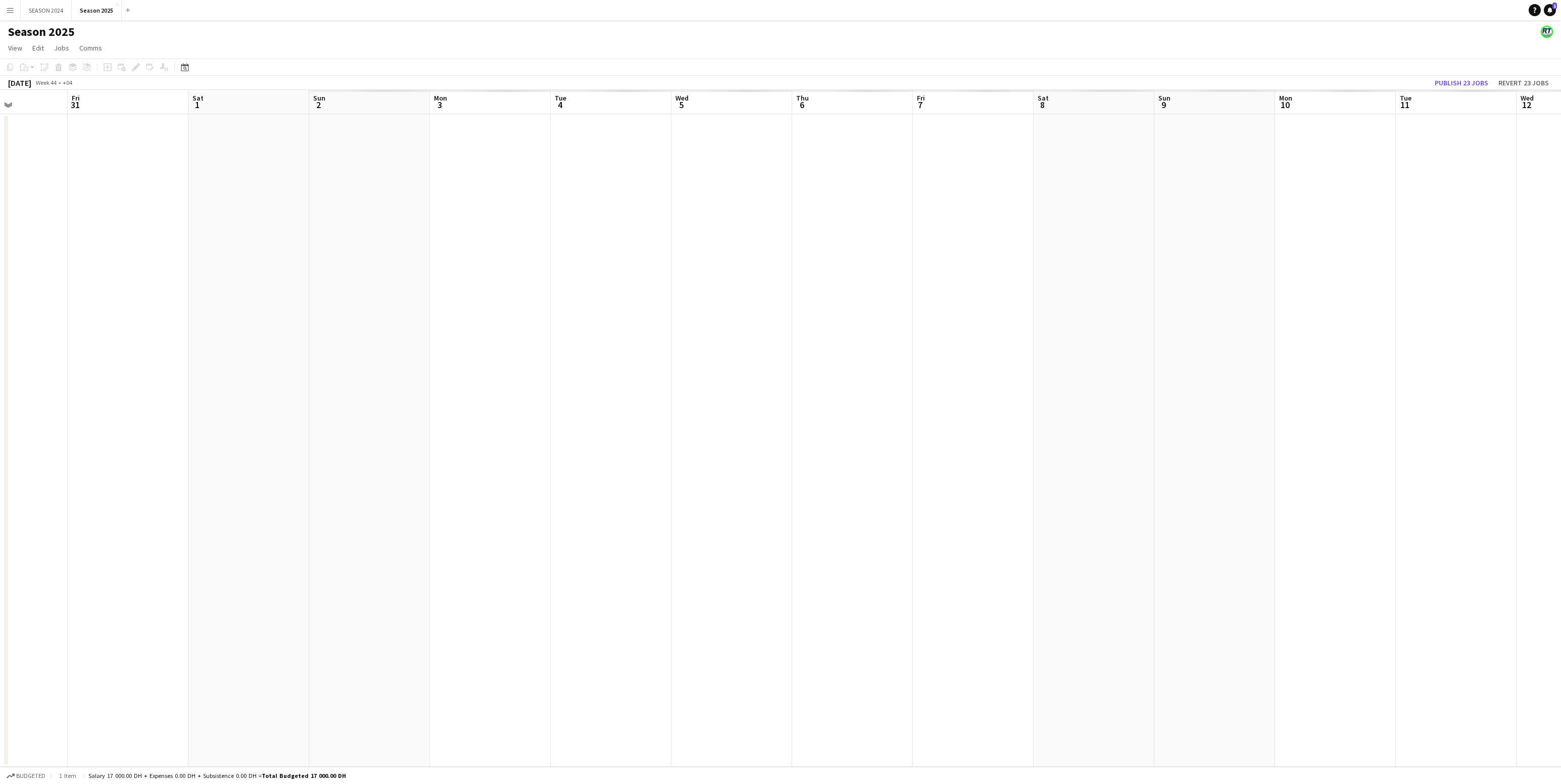
drag, startPoint x: 1079, startPoint y: 439, endPoint x: 602, endPoint y: 487, distance: 479.4
click at [463, 313] on app-calendar-viewport "Mon 27 Tue 28 Wed 29 Thu 30 Fri 31 Sat 1 Sun 2 Mon 3 Tue 4 Wed 5 Thu 6 Fri 7 Sa…" at bounding box center [780, 428] width 1561 height 677
drag, startPoint x: 1375, startPoint y: 482, endPoint x: 594, endPoint y: 557, distance: 784.6
click at [601, 313] on app-calendar-viewport "Wed 29 Thu 30 Fri 31 Sat 1 Sun 2 Mon 3 Tue 4 Wed 5 Thu 6 Fri 7 Sat 8 Sun 9 Mon …" at bounding box center [780, 428] width 1561 height 677
drag, startPoint x: 1072, startPoint y: 533, endPoint x: 1349, endPoint y: 542, distance: 277.1
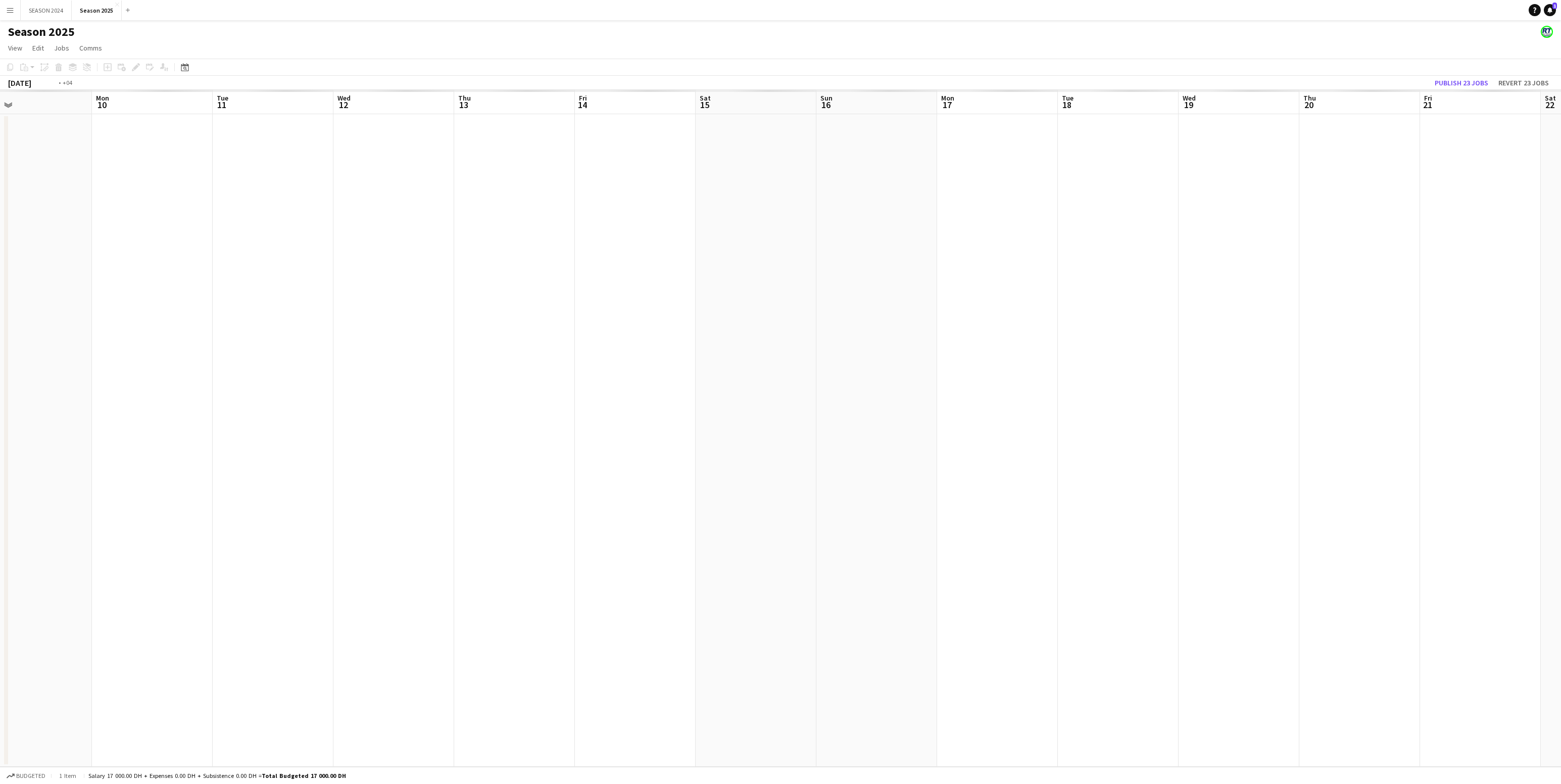
click at [541, 313] on app-calendar-viewport "Thu 6 Fri 7 Sat 8 Sun 9 Mon 10 Tue 11 Wed 12 Thu 13 Fri 14 Sat 15 Sun 16 Mon 17…" at bounding box center [780, 428] width 1561 height 677
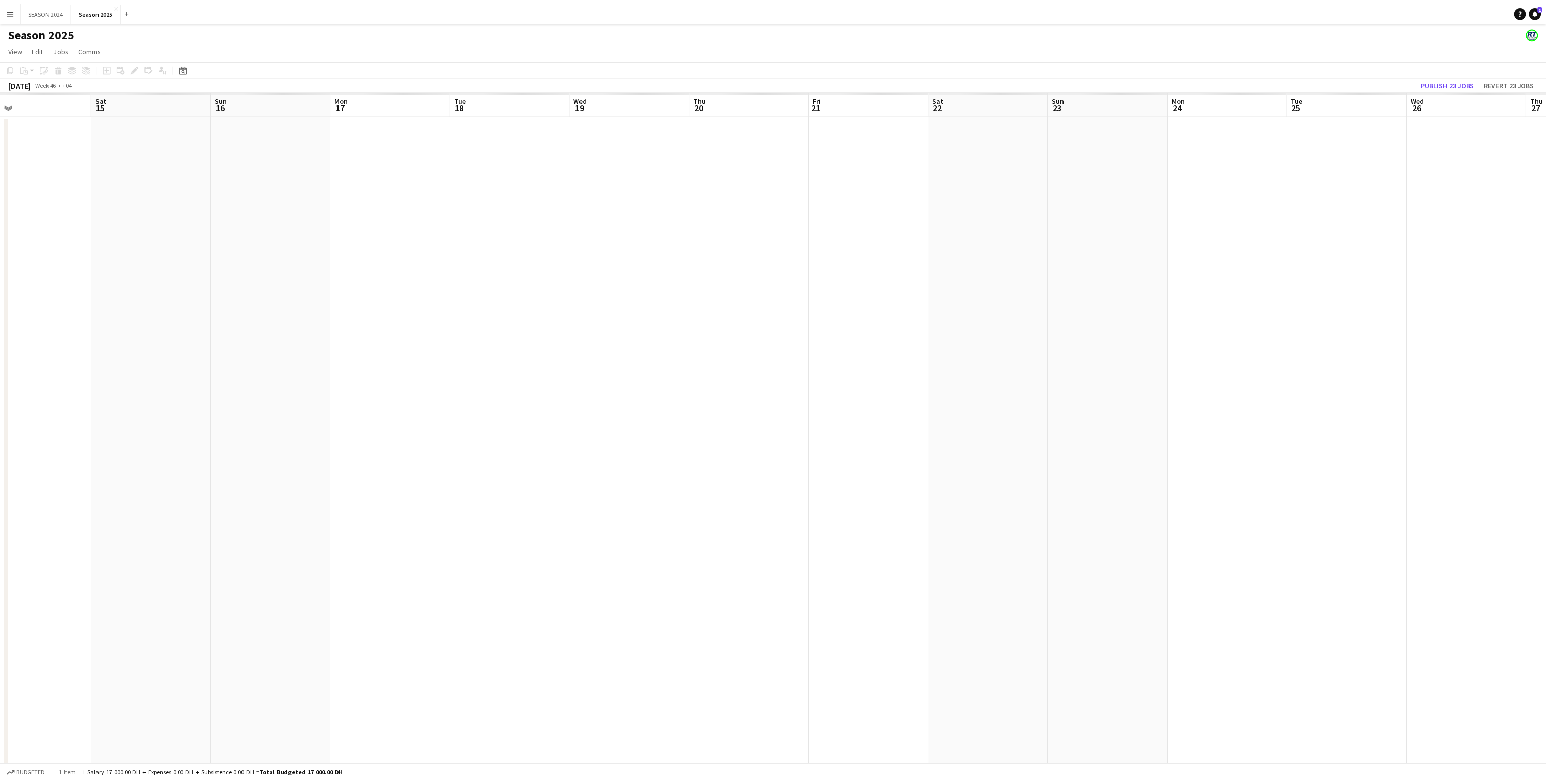
scroll to position [0, 377]
drag, startPoint x: 1349, startPoint y: 542, endPoint x: 598, endPoint y: 551, distance: 751.1
click at [618, 313] on app-calendar-viewport "Tue 11 Wed 12 Thu 13 Fri 14 Sat 15 Sun 16 Mon 17 Tue 18 Wed 19 Thu 20 Fri 21 Sa…" at bounding box center [773, 649] width 1546 height 1119
